Goal: Task Accomplishment & Management: Use online tool/utility

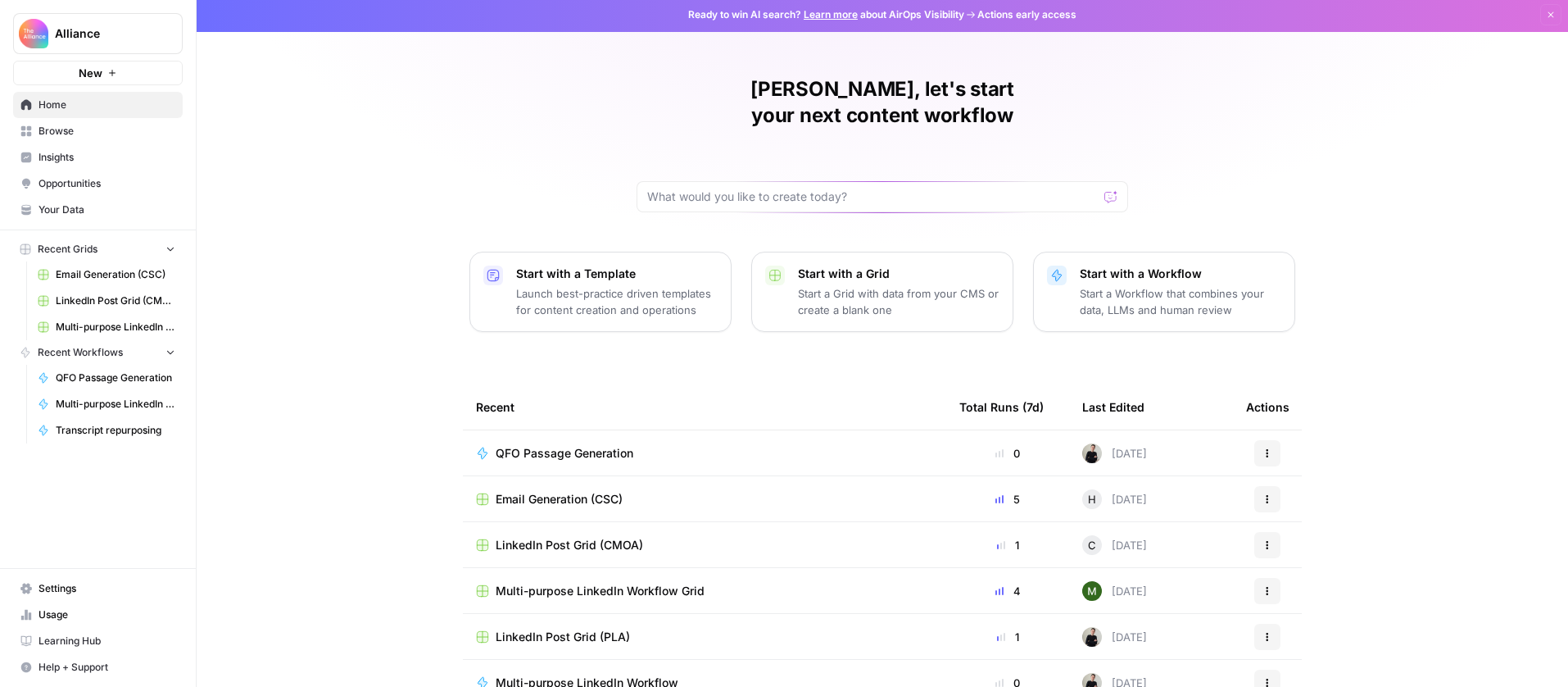
scroll to position [4, 0]
click at [65, 130] on span "Browse" at bounding box center [107, 131] width 137 height 15
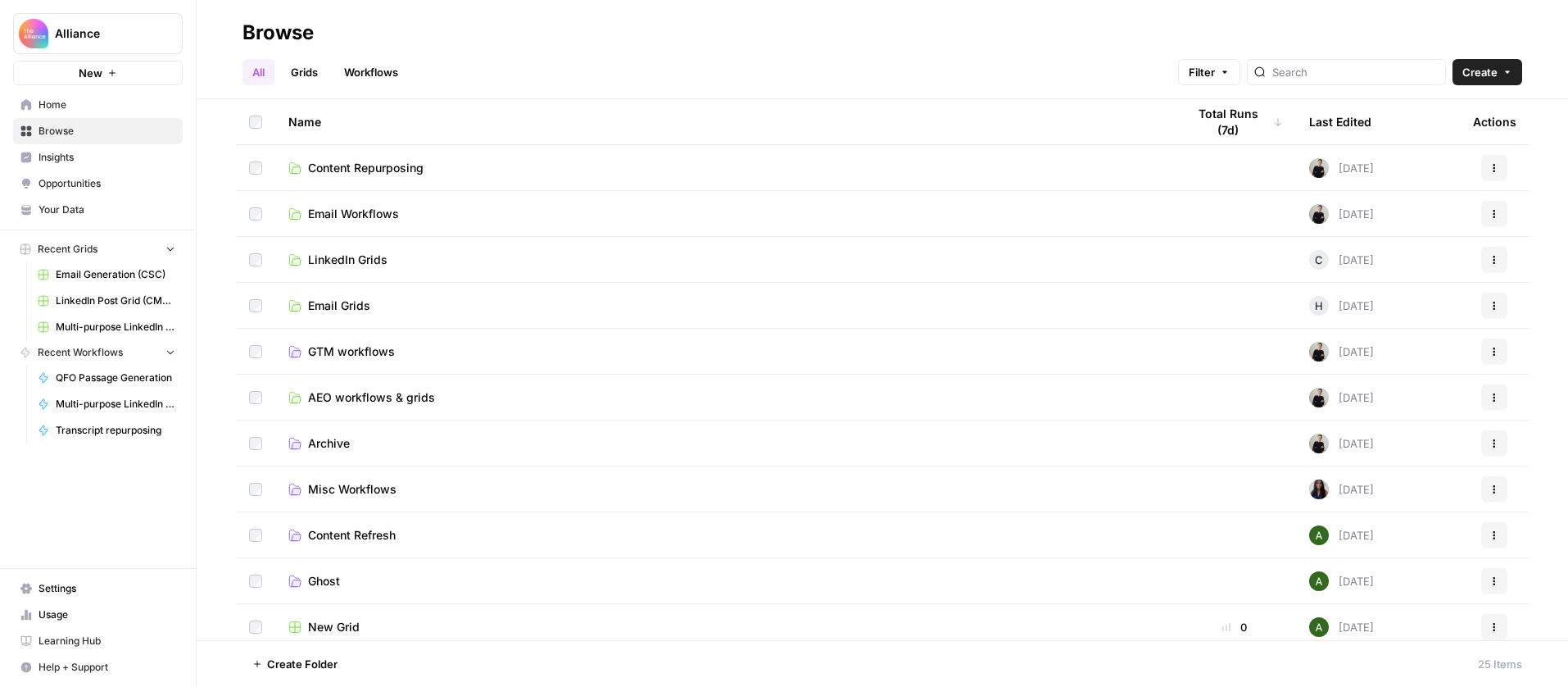
click at [390, 169] on span "Content Repurposing" at bounding box center [365, 168] width 116 height 16
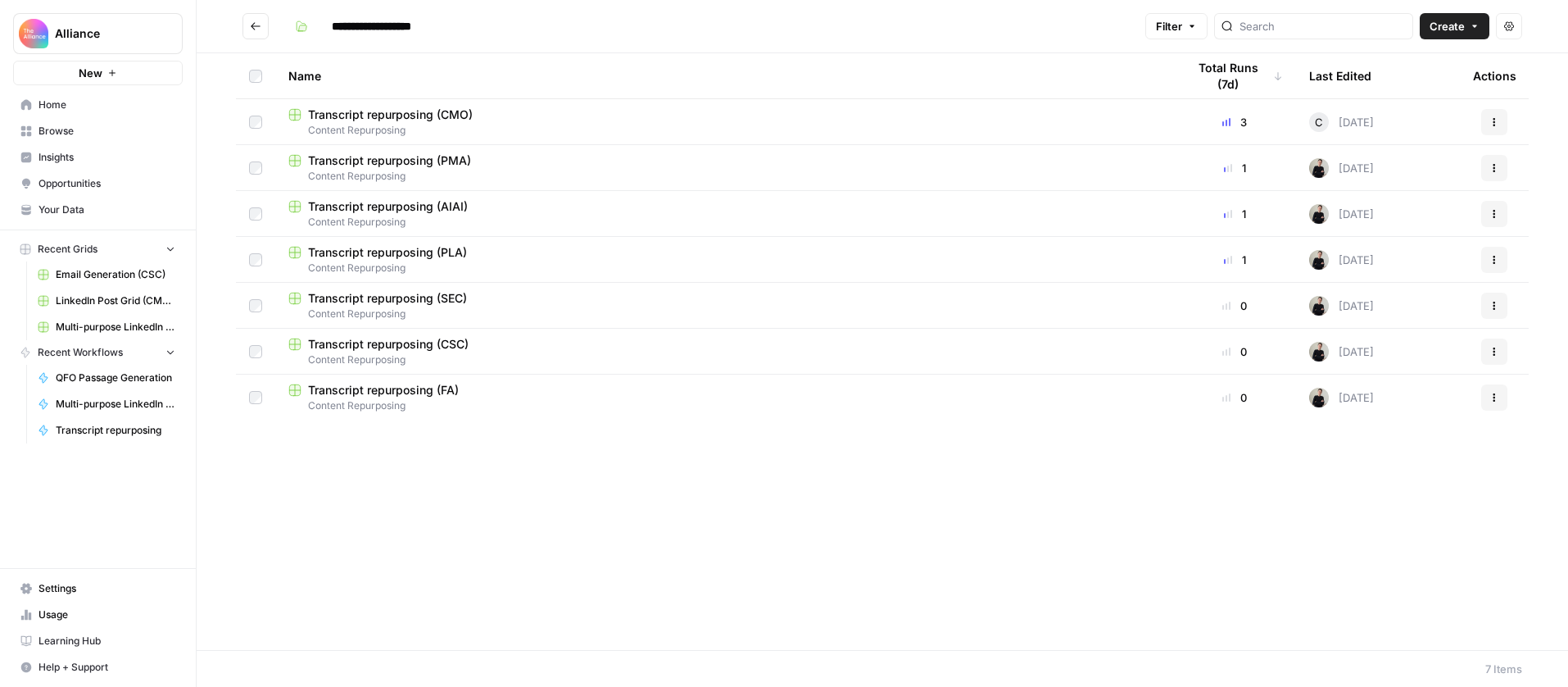
click at [541, 260] on span "Content Repurposing" at bounding box center [724, 268] width 872 height 15
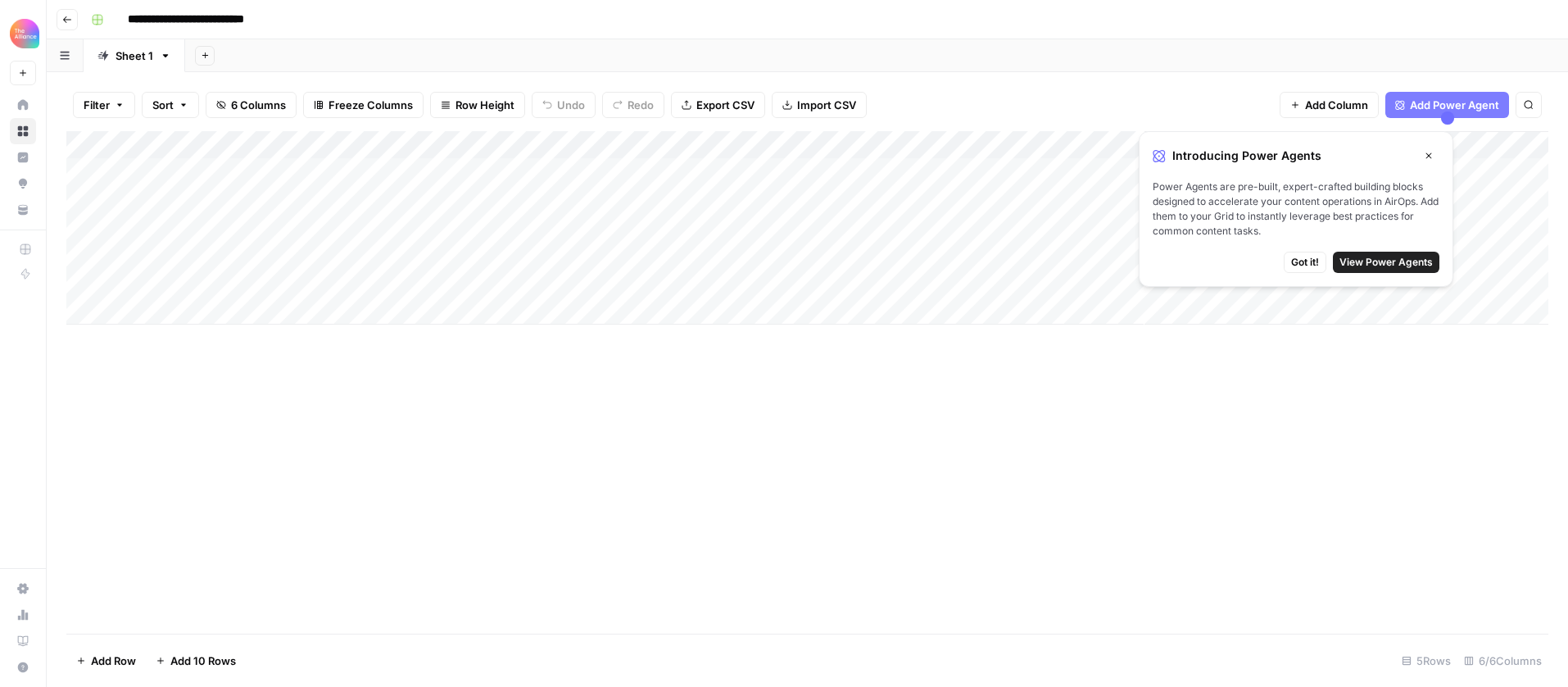
click at [186, 197] on div "Add Column" at bounding box center [807, 228] width 1482 height 194
click at [182, 200] on div "Add Column" at bounding box center [807, 228] width 1482 height 194
type textarea "**********"
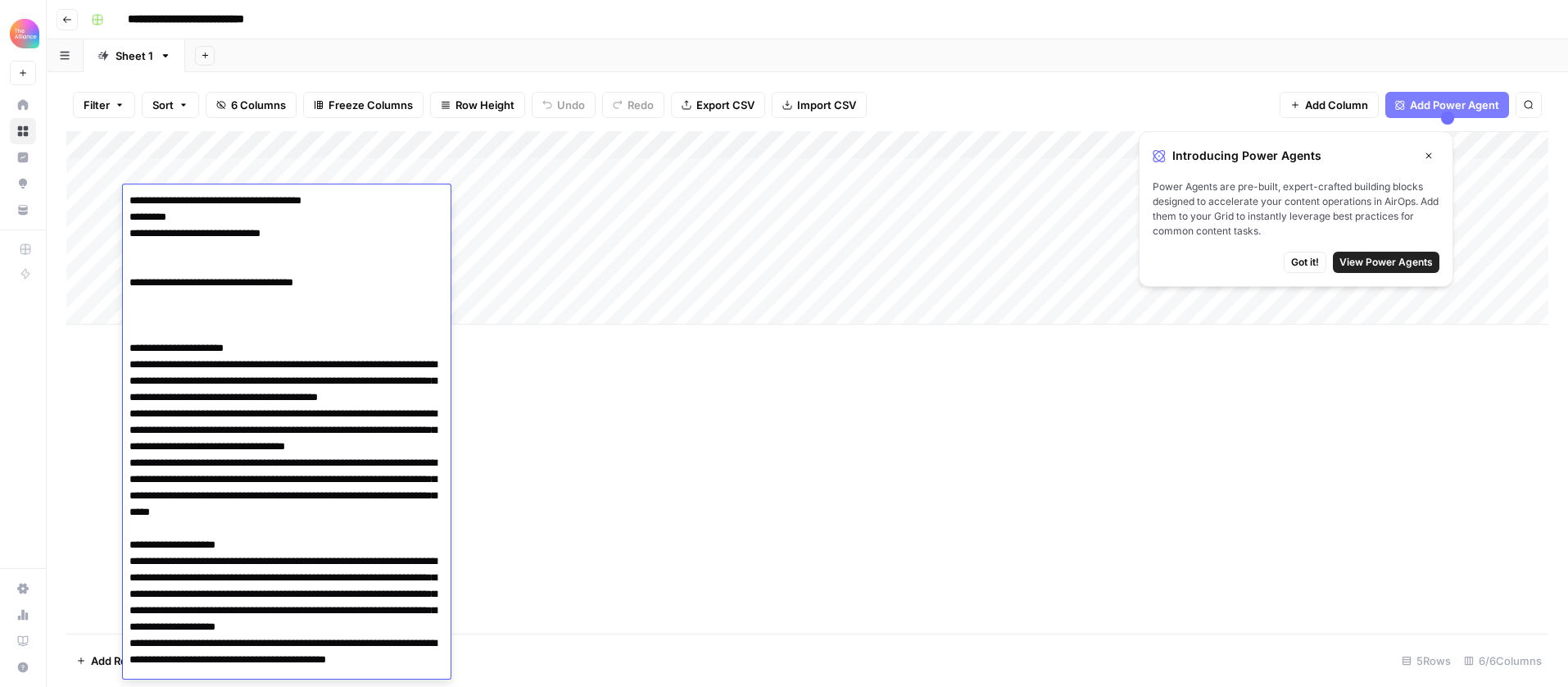
scroll to position [3086, 0]
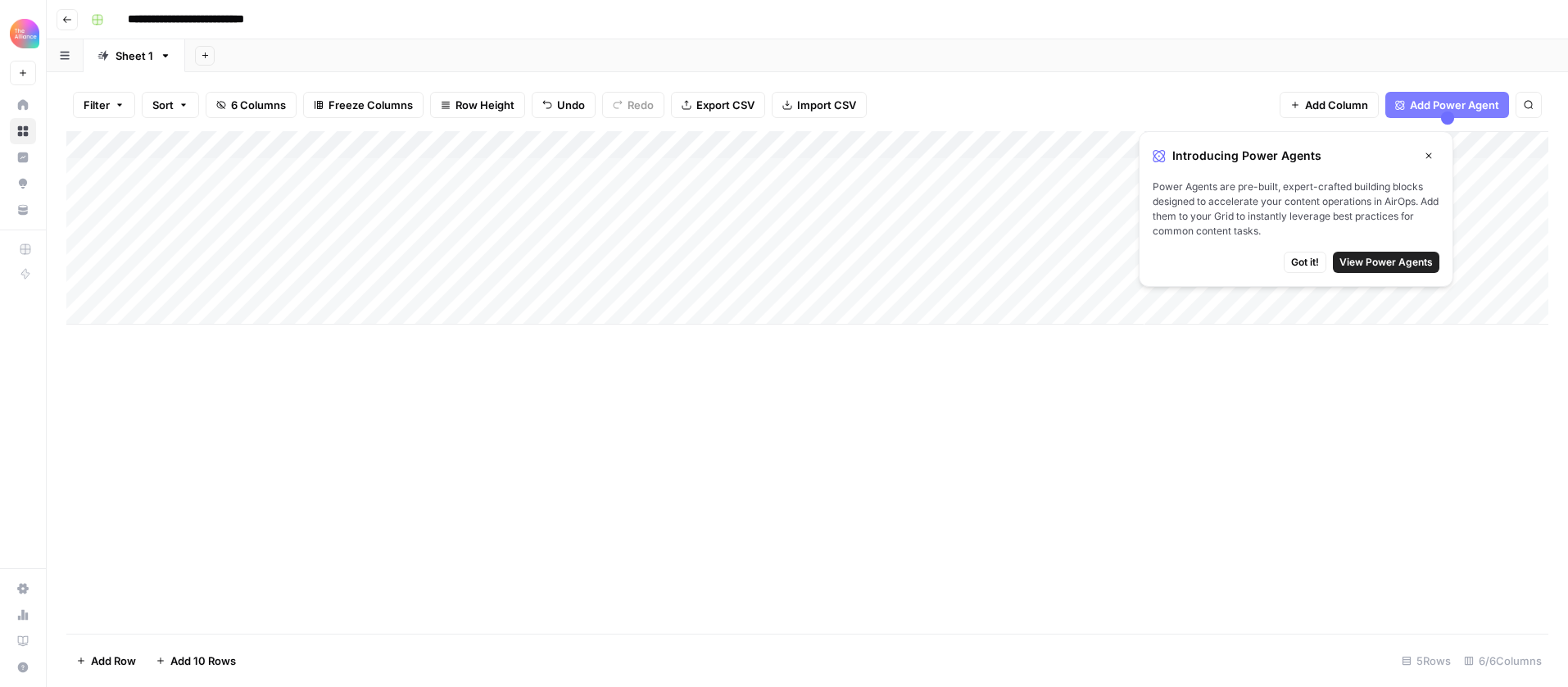
click at [430, 199] on div "Add Column" at bounding box center [807, 228] width 1482 height 194
click at [496, 201] on div "Add Column" at bounding box center [807, 228] width 1482 height 194
click at [441, 262] on div "Keynote" at bounding box center [412, 262] width 61 height 23
click at [397, 265] on button "Keynote" at bounding box center [413, 263] width 55 height 20
click at [1434, 158] on button "Close" at bounding box center [1428, 155] width 21 height 21
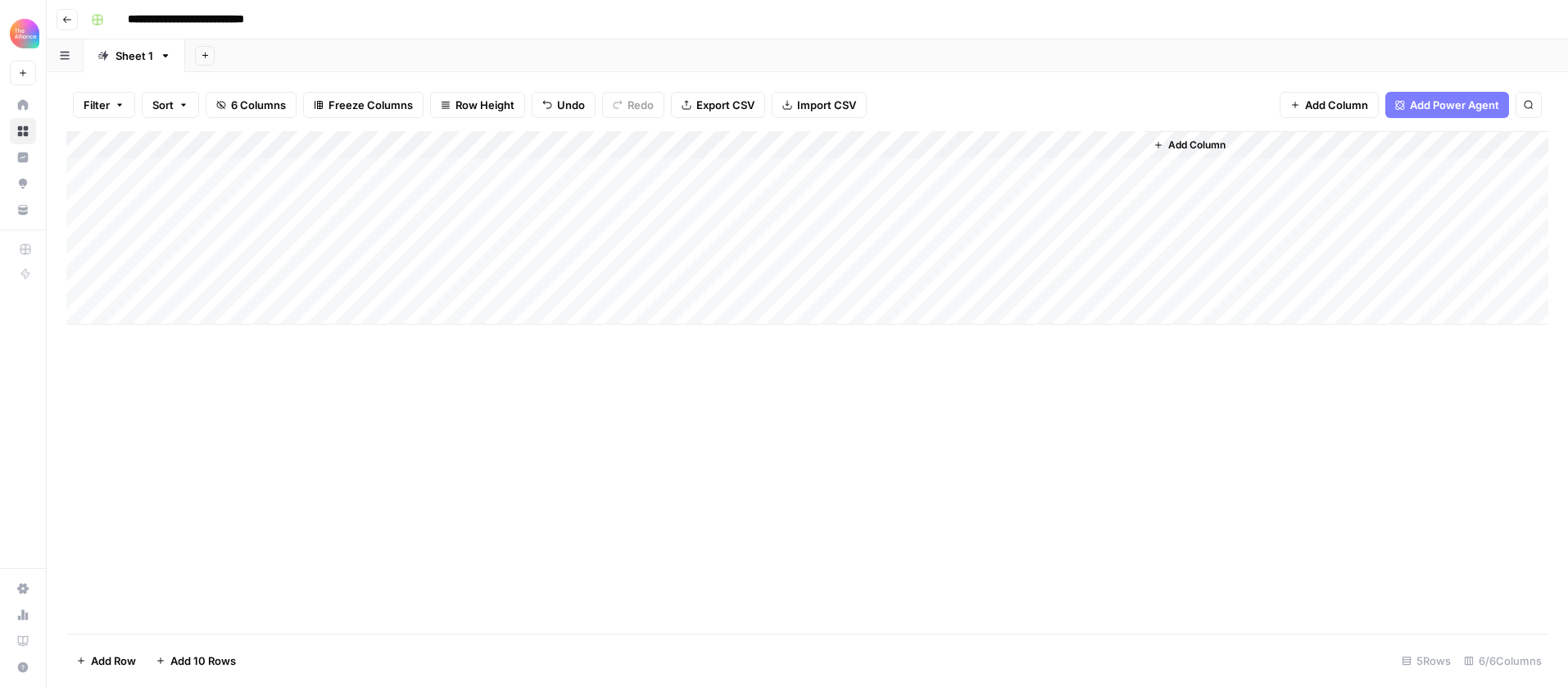
click at [392, 202] on div "Add Column" at bounding box center [807, 228] width 1482 height 194
click at [661, 420] on div "Add Column" at bounding box center [807, 383] width 1482 height 502
click at [603, 203] on div "Add Column" at bounding box center [807, 228] width 1482 height 194
click at [778, 203] on div "Add Column" at bounding box center [807, 228] width 1482 height 194
click at [770, 195] on div "Add Column" at bounding box center [807, 228] width 1482 height 194
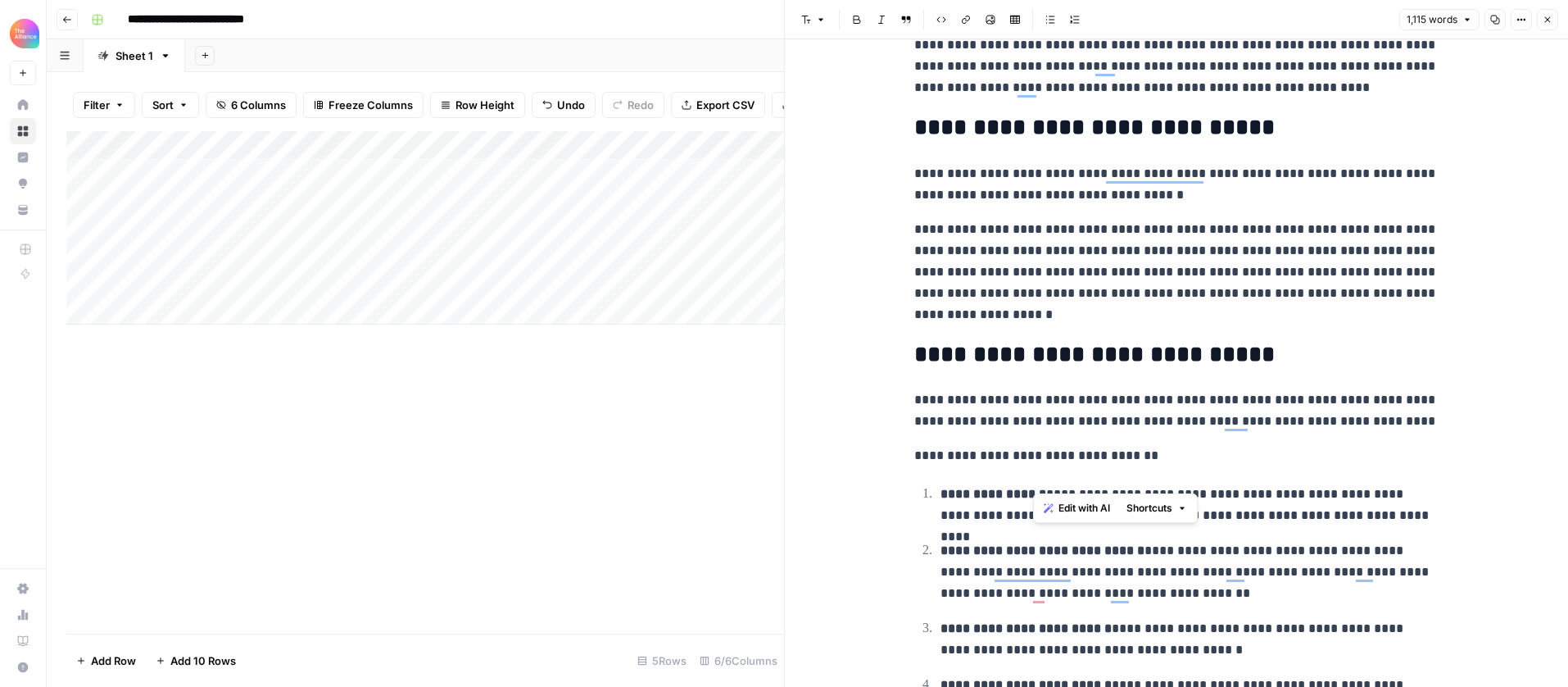
scroll to position [2715, 0]
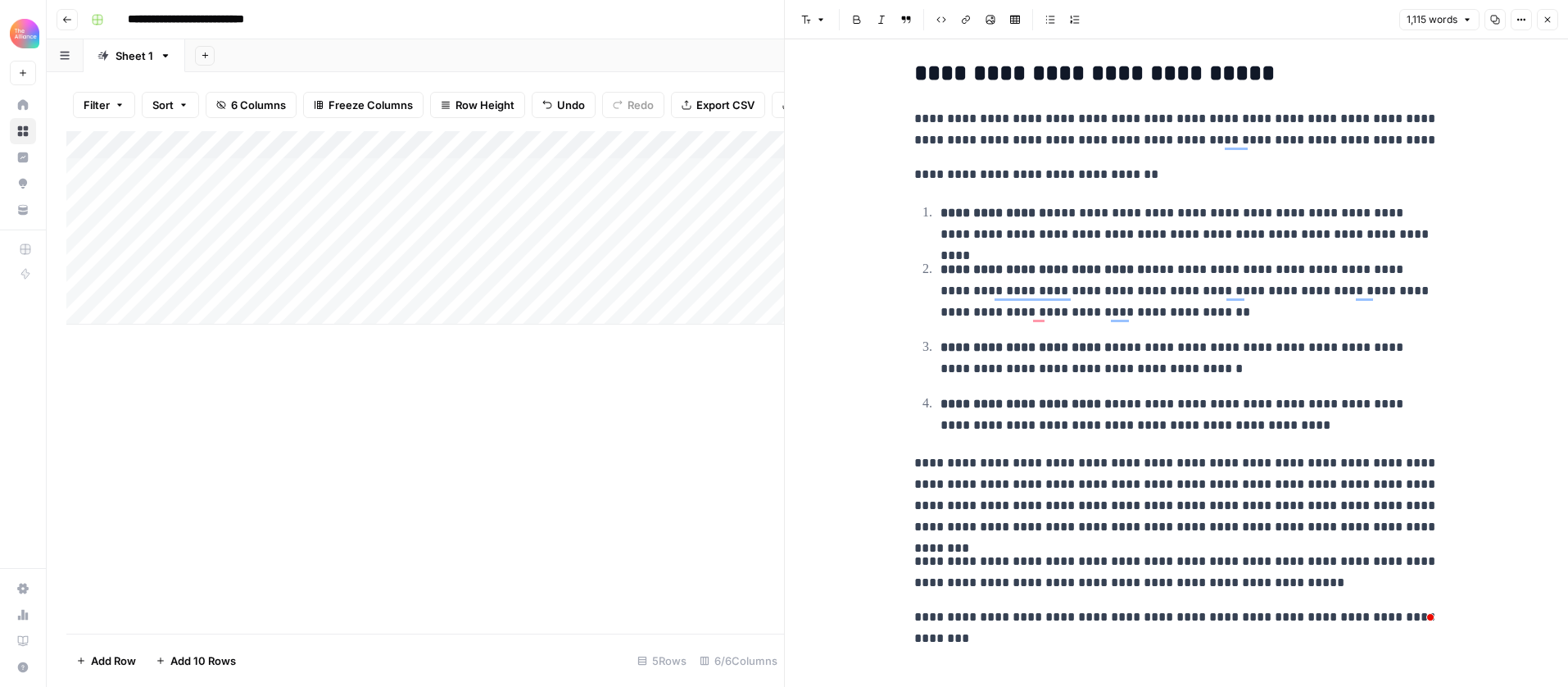
click at [700, 413] on div "Add Column" at bounding box center [426, 383] width 718 height 502
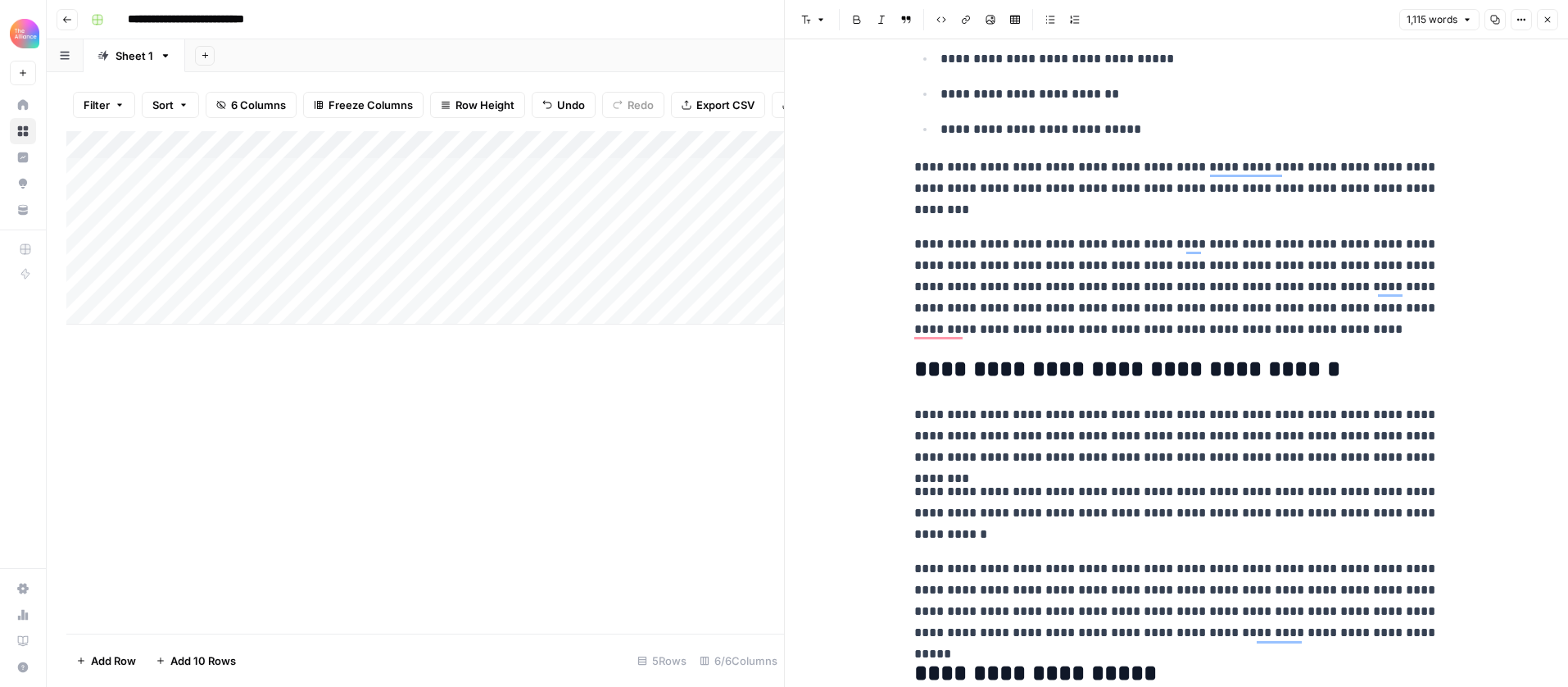
scroll to position [0, 0]
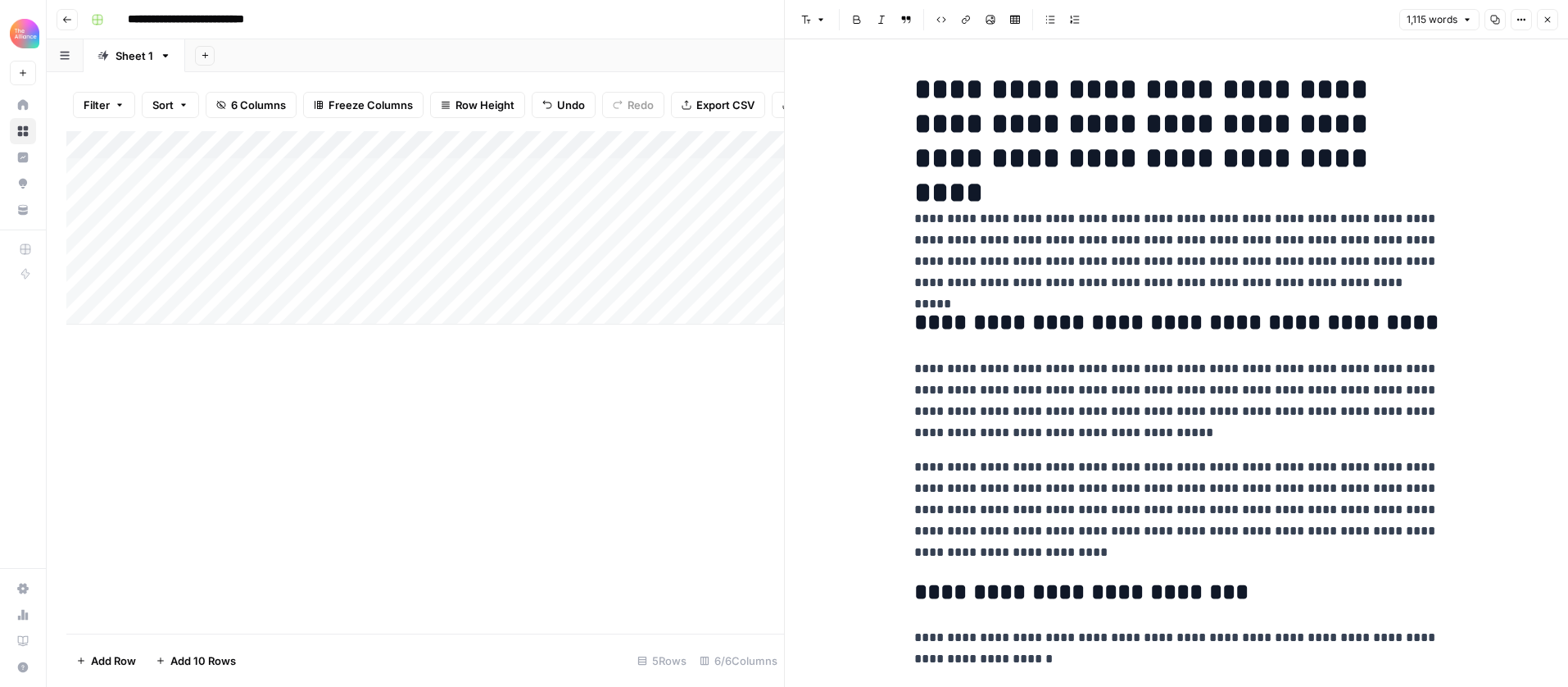
click at [1544, 20] on icon "button" at bounding box center [1548, 19] width 10 height 10
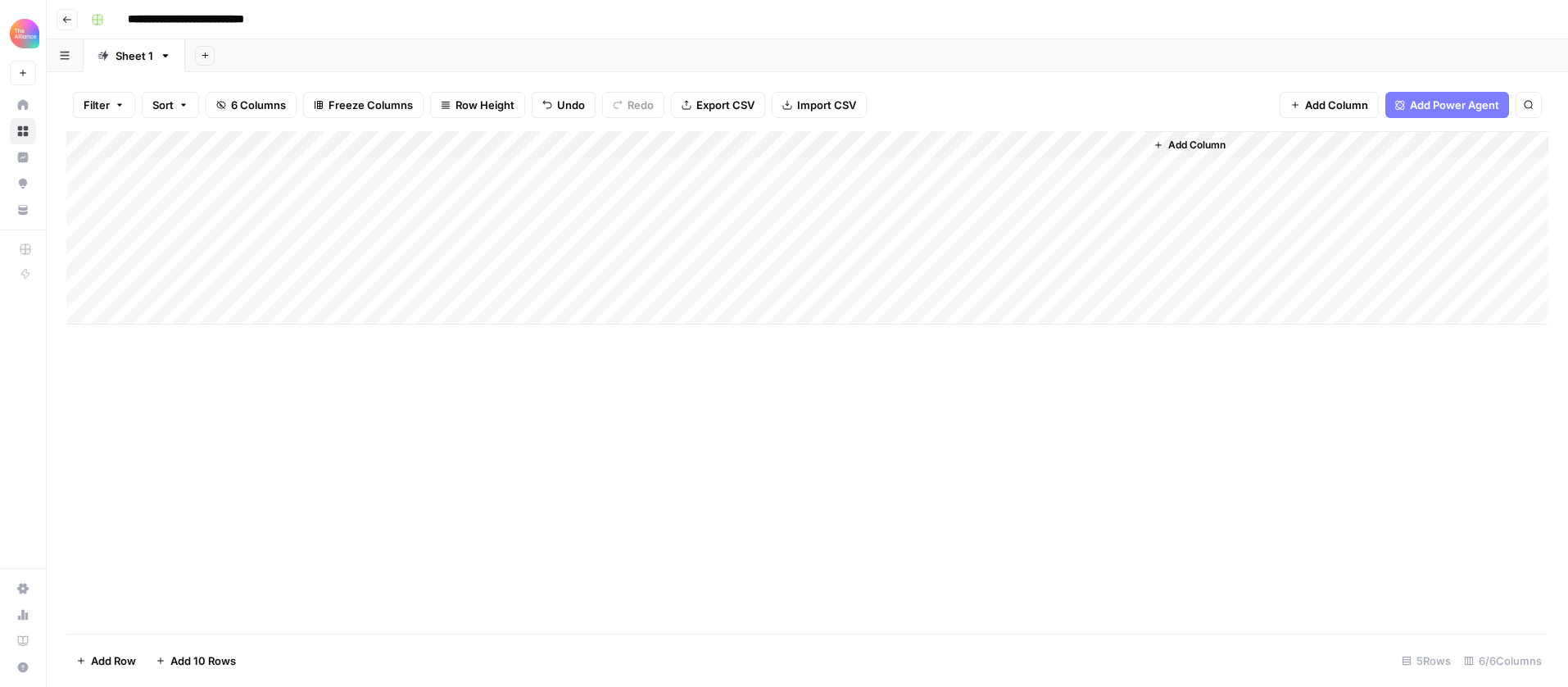
click at [239, 206] on div "Add Column" at bounding box center [807, 228] width 1482 height 194
click at [234, 225] on div "Add Column" at bounding box center [807, 228] width 1482 height 194
type textarea "**********"
click at [534, 448] on div "Add Column" at bounding box center [807, 383] width 1482 height 502
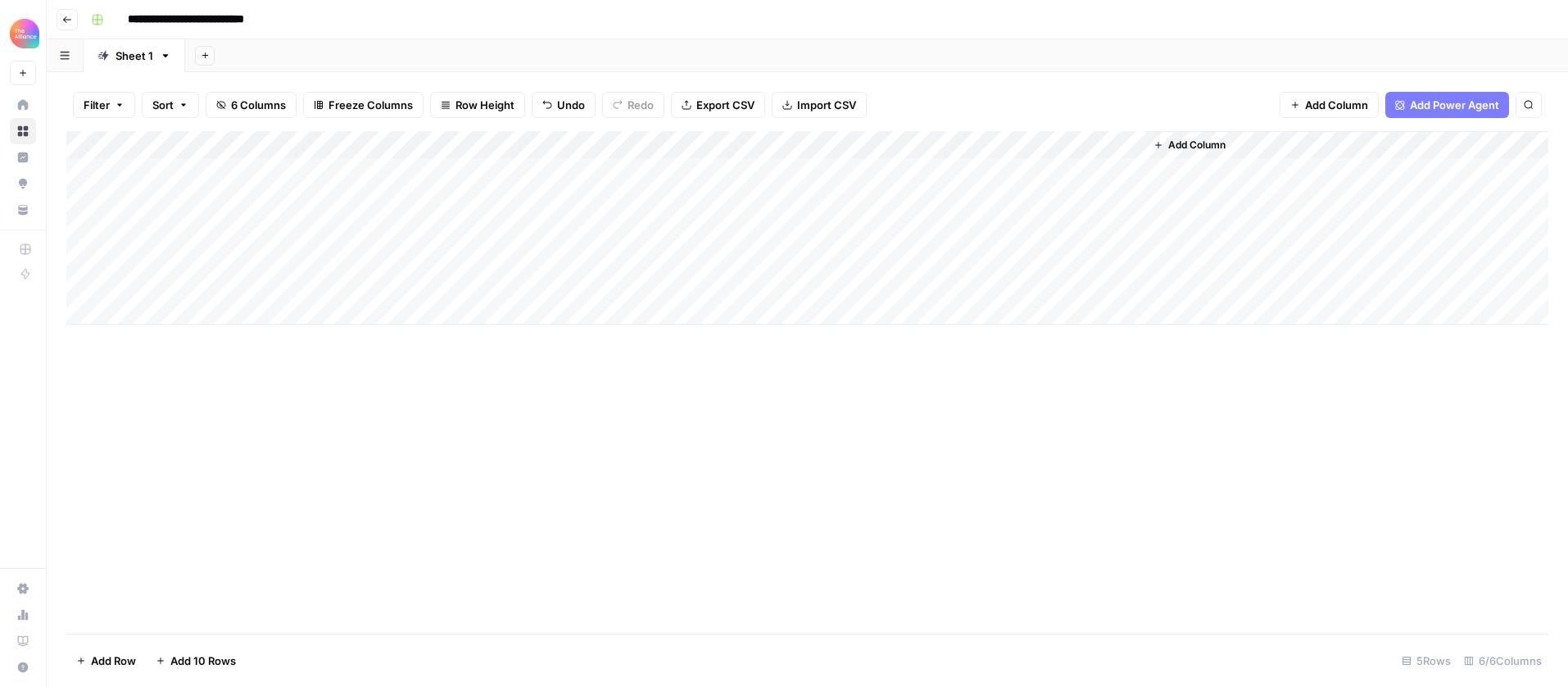
click at [439, 232] on div "Add Column" at bounding box center [807, 228] width 1482 height 194
click at [419, 231] on div "Add Column" at bounding box center [807, 228] width 1482 height 194
click at [416, 322] on button "Podcast" at bounding box center [412, 321] width 54 height 20
click at [591, 224] on div "Add Column" at bounding box center [807, 228] width 1482 height 194
click at [779, 227] on div "Add Column" at bounding box center [807, 228] width 1482 height 194
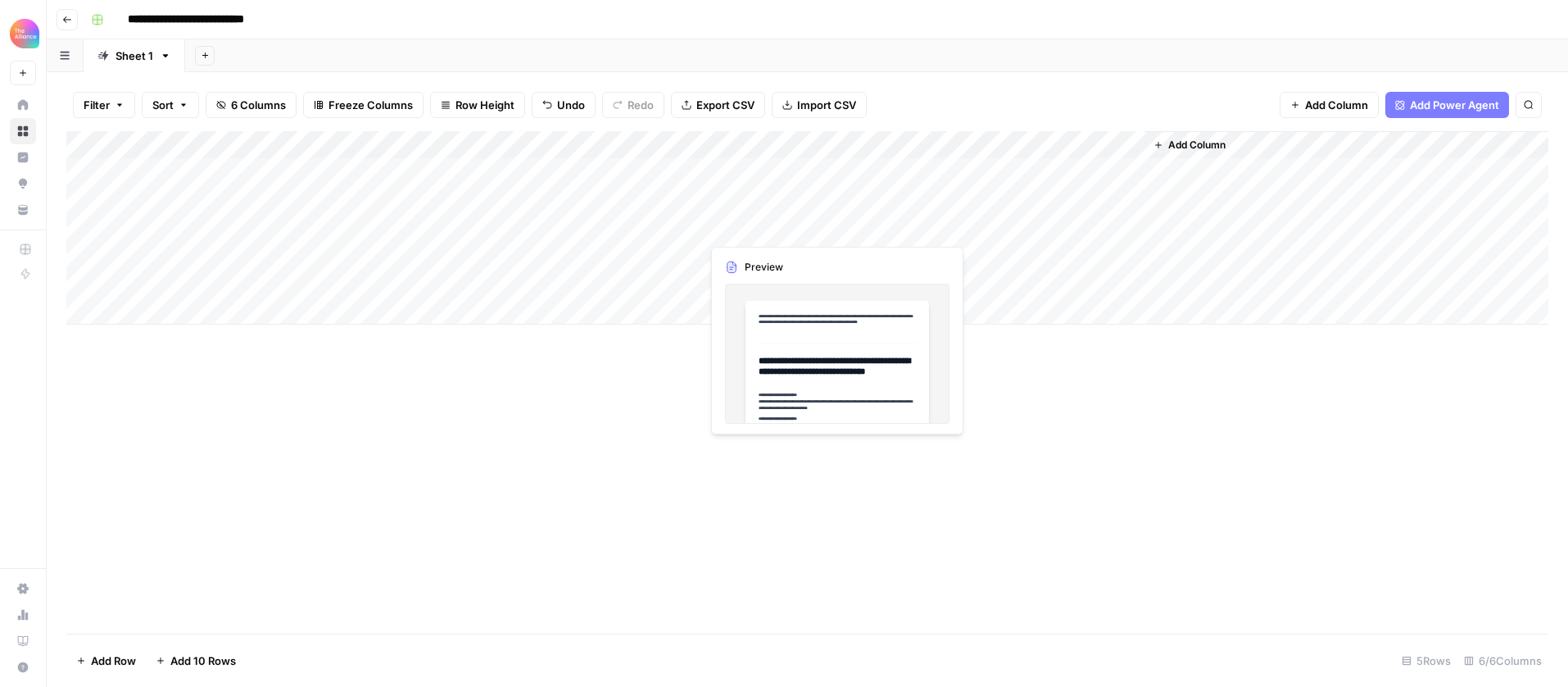
click at [794, 227] on div "Add Column" at bounding box center [807, 228] width 1482 height 194
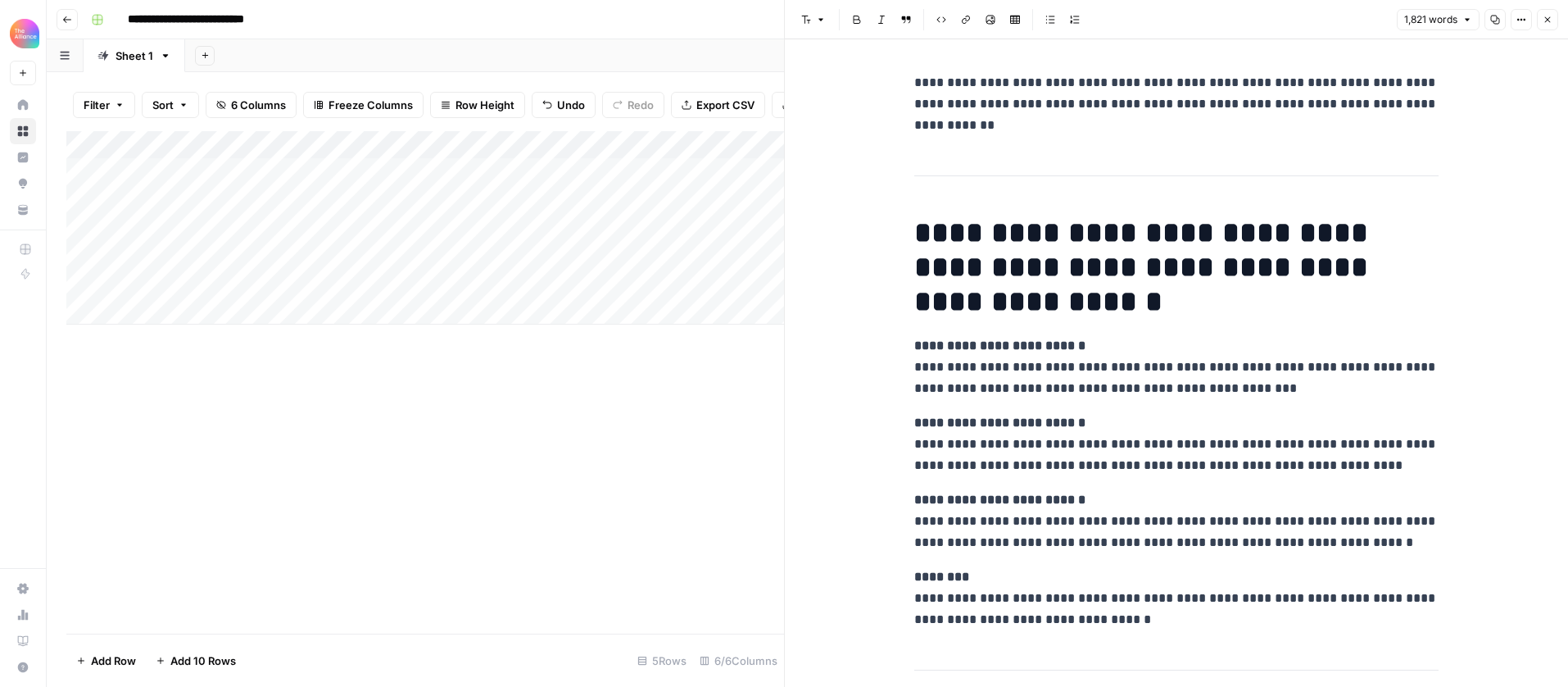
click at [737, 197] on div "Add Column" at bounding box center [426, 228] width 718 height 194
click at [763, 198] on div "Add Column" at bounding box center [426, 228] width 718 height 194
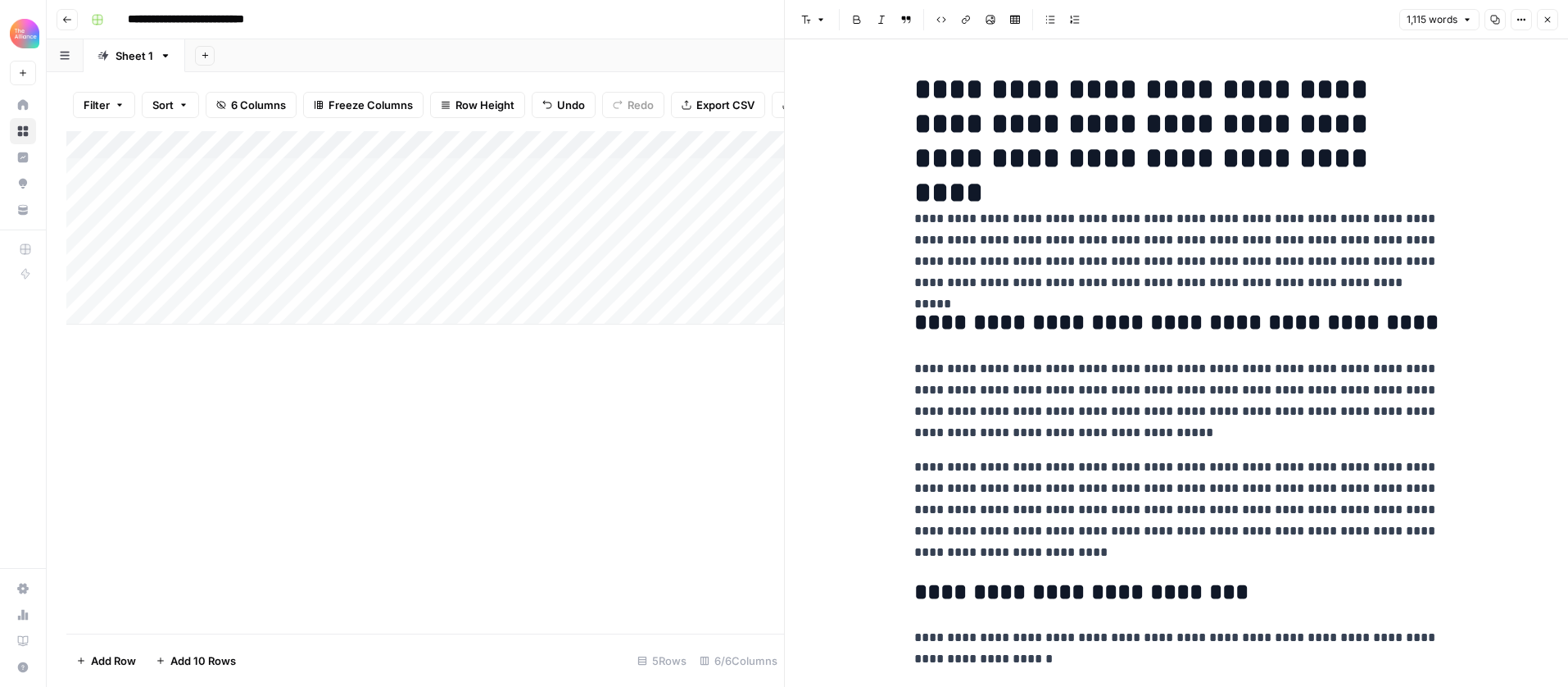
click at [757, 221] on div "Add Column" at bounding box center [426, 228] width 718 height 194
click at [753, 228] on div "Add Column" at bounding box center [426, 228] width 718 height 194
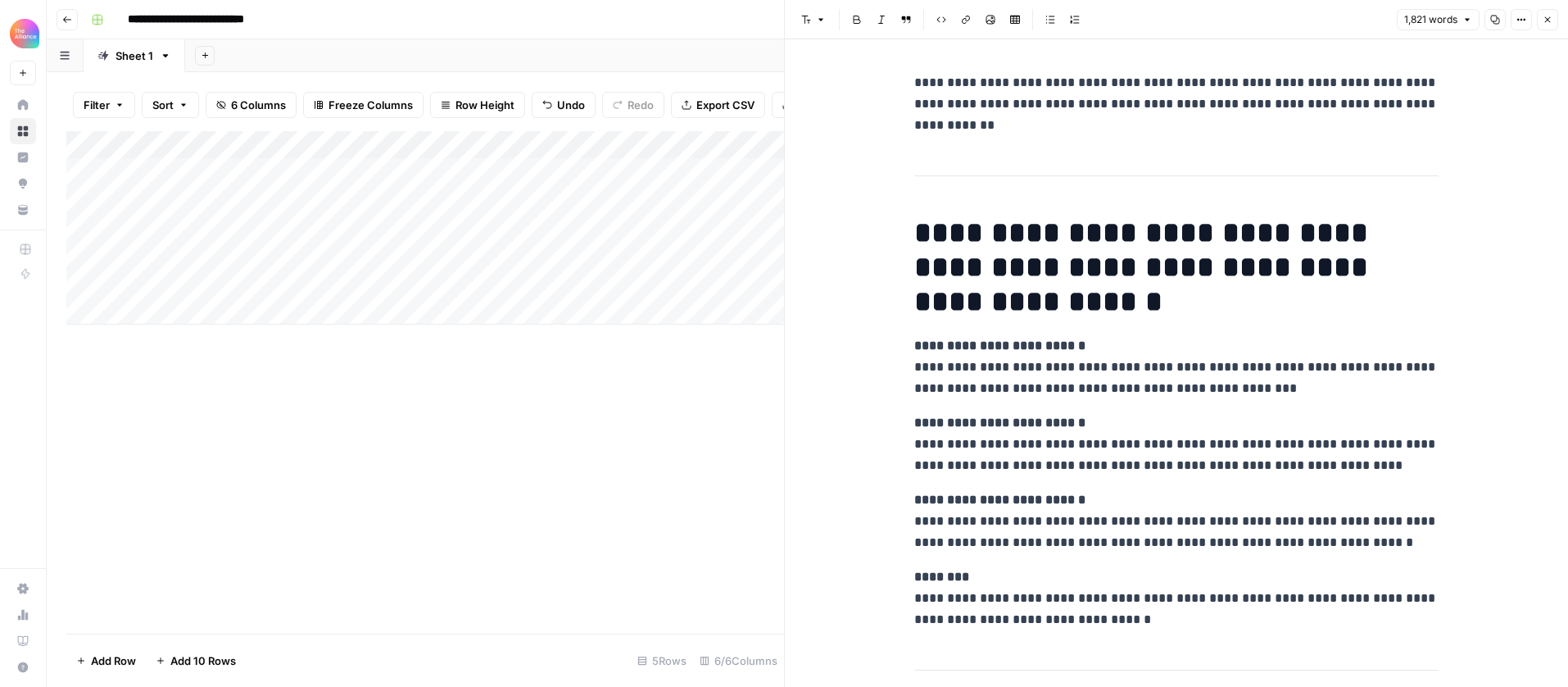
click at [1073, 283] on h1 "**********" at bounding box center [1176, 267] width 524 height 103
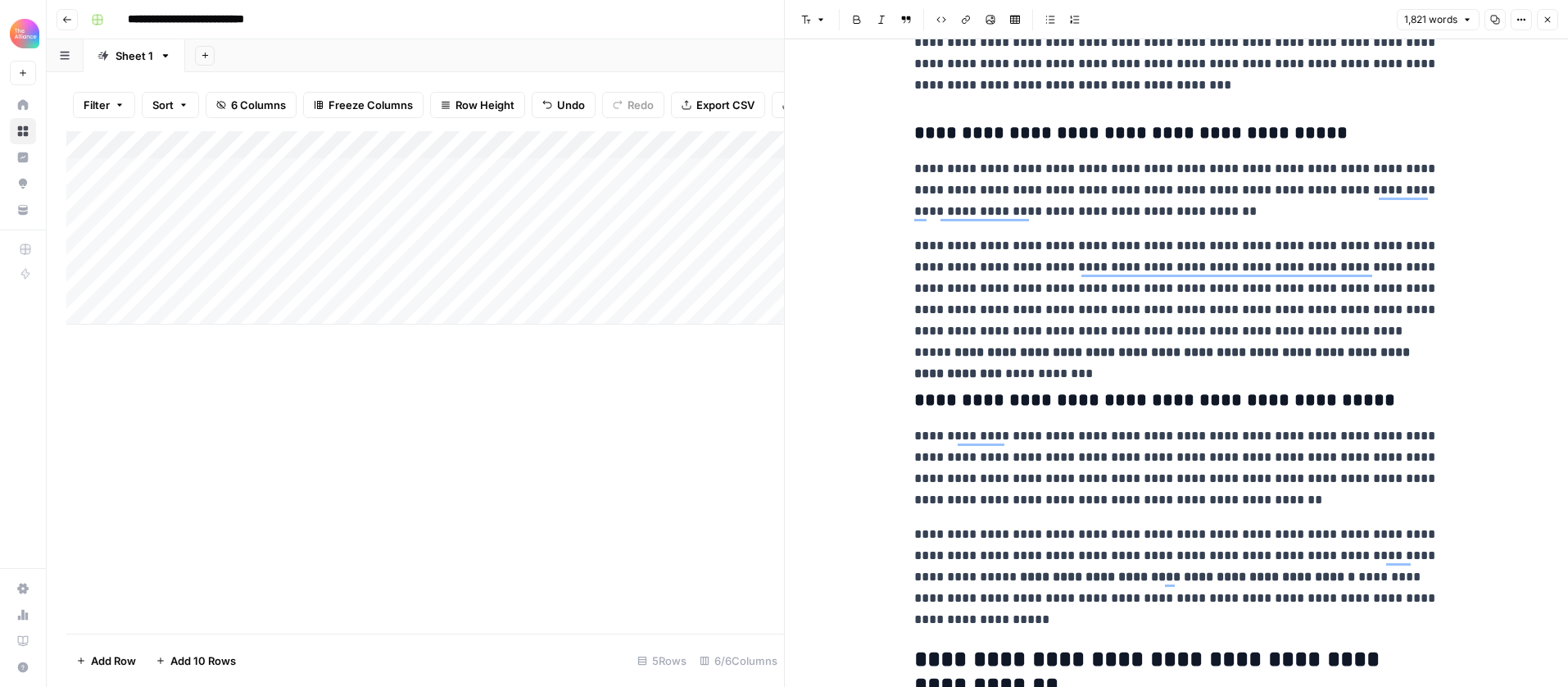
scroll to position [1474, 0]
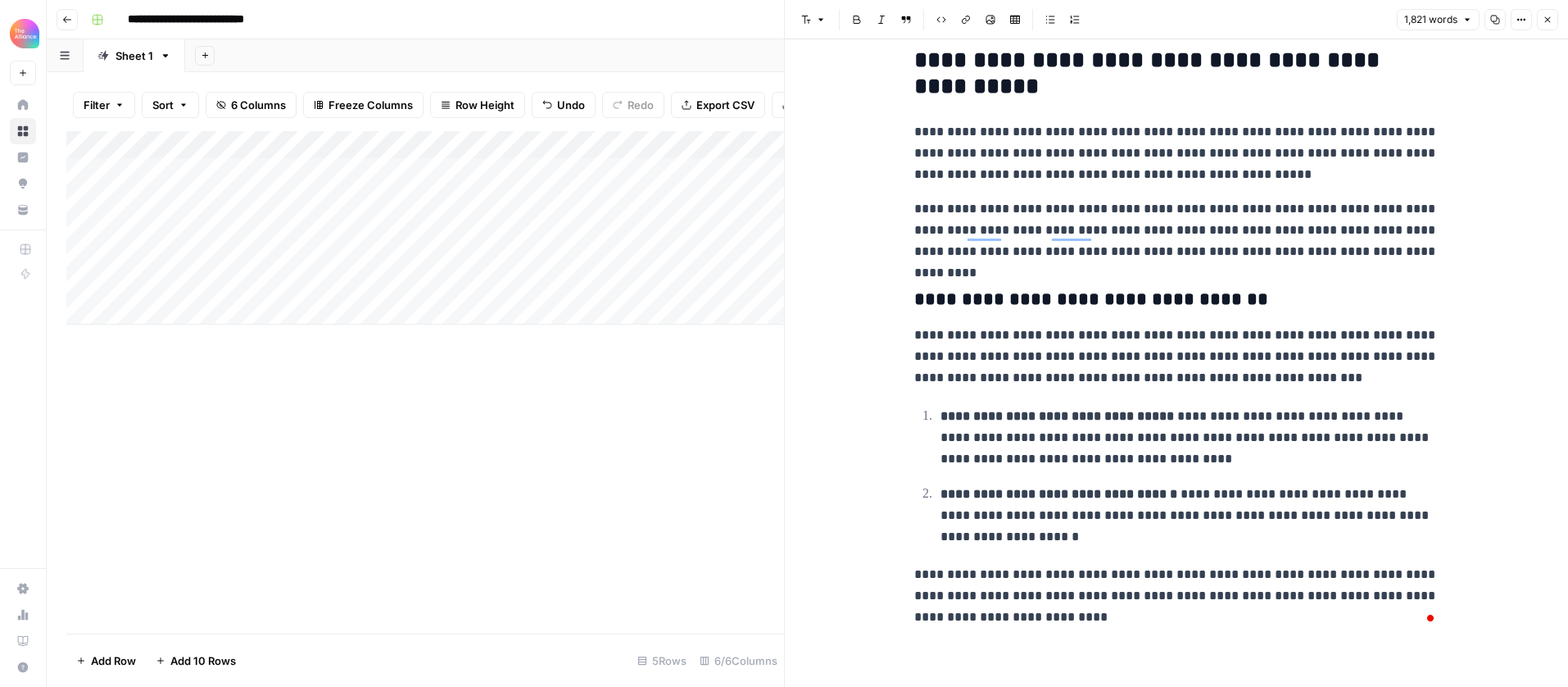
click at [742, 203] on div "Add Column" at bounding box center [426, 228] width 718 height 194
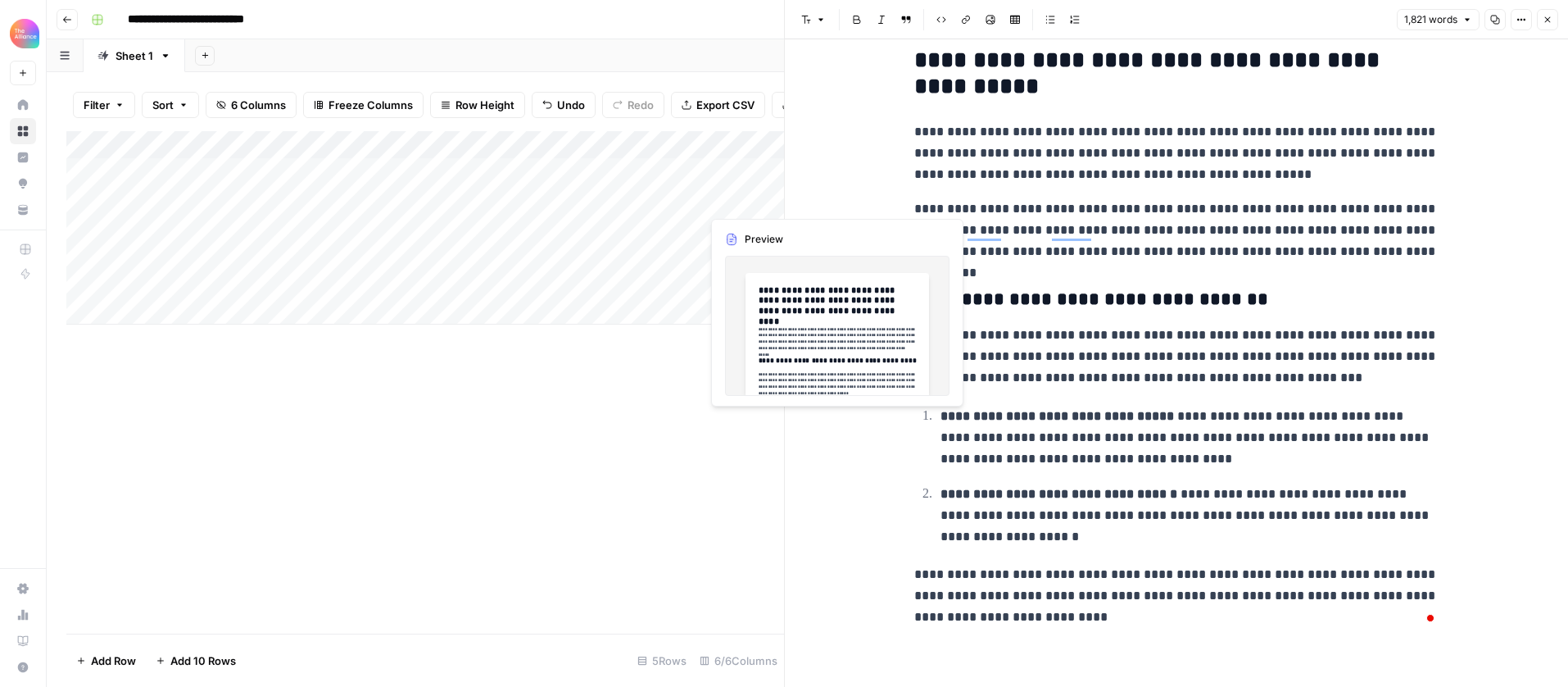
click at [738, 204] on div "Add Column" at bounding box center [426, 228] width 718 height 194
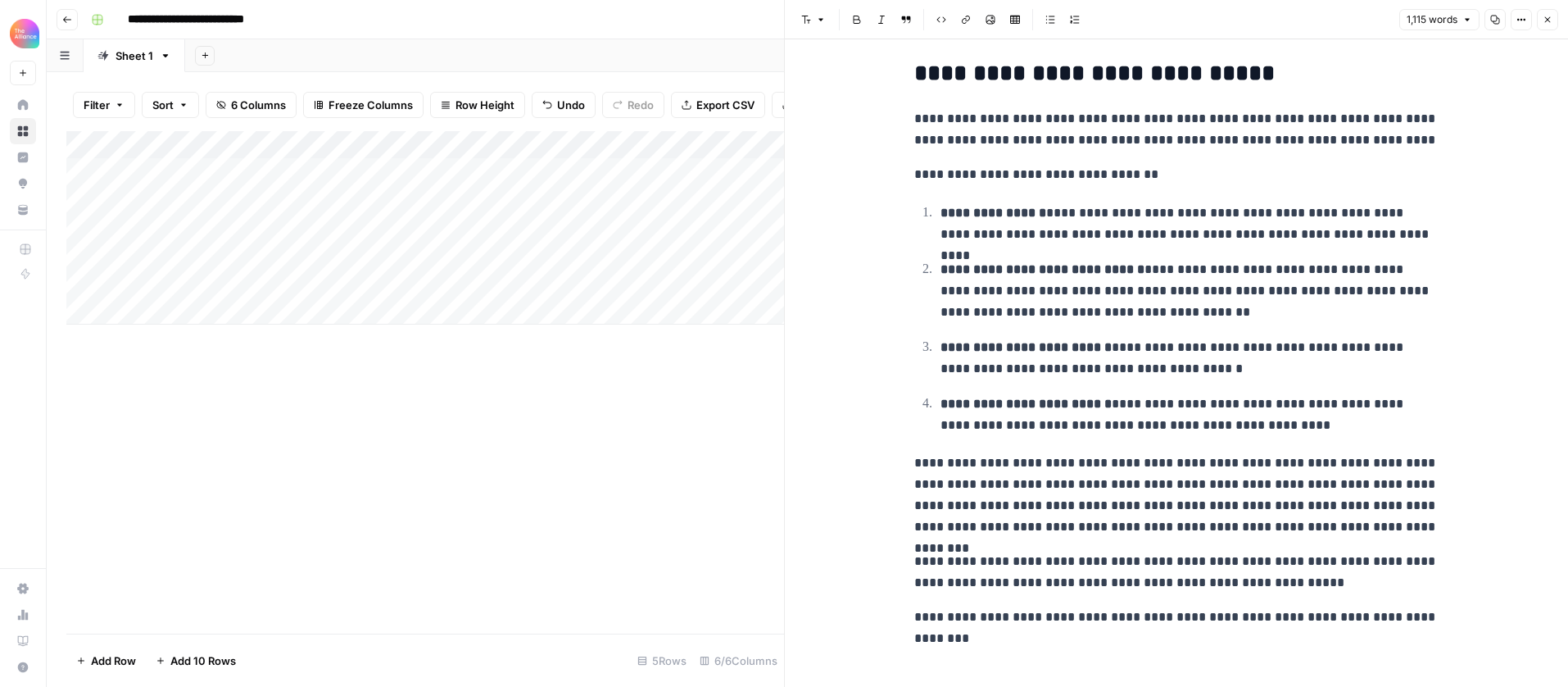
click at [737, 227] on div "Add Column" at bounding box center [426, 228] width 718 height 194
click at [769, 232] on div "Add Column" at bounding box center [426, 228] width 718 height 194
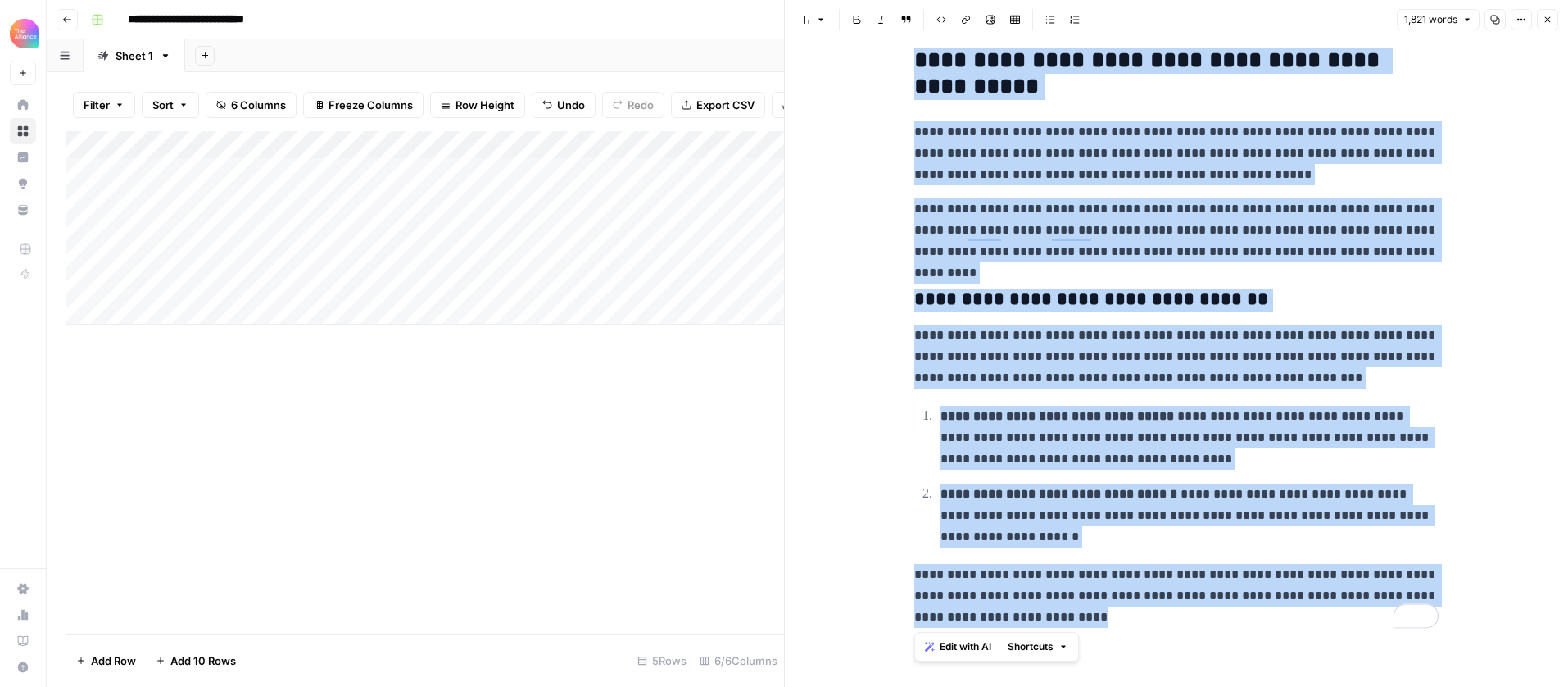
scroll to position [4221, 0]
drag, startPoint x: 919, startPoint y: 116, endPoint x: 1157, endPoint y: 622, distance: 559.2
